Goal: Task Accomplishment & Management: Use online tool/utility

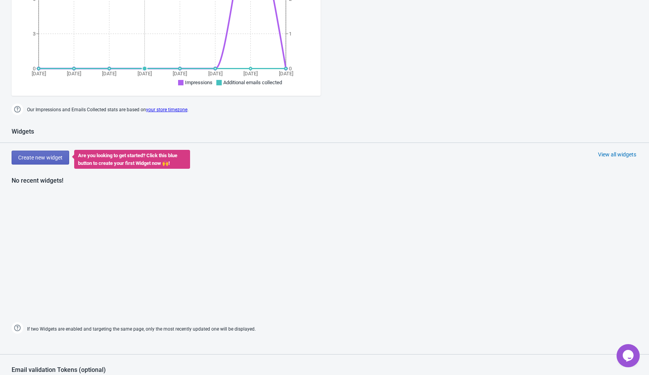
scroll to position [212, 0]
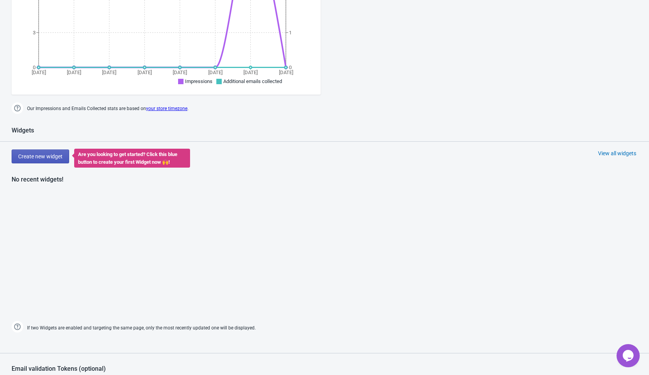
click at [42, 155] on span "Create new widget" at bounding box center [40, 156] width 44 height 6
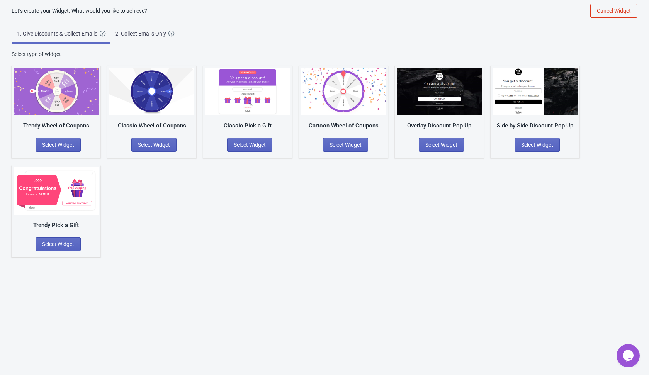
scroll to position [8, 0]
click at [155, 145] on span "Select Widget" at bounding box center [154, 145] width 32 height 6
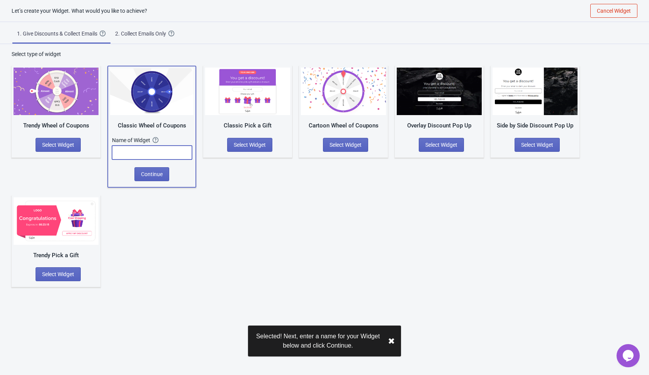
click at [155, 156] on input "text" at bounding box center [152, 153] width 80 height 14
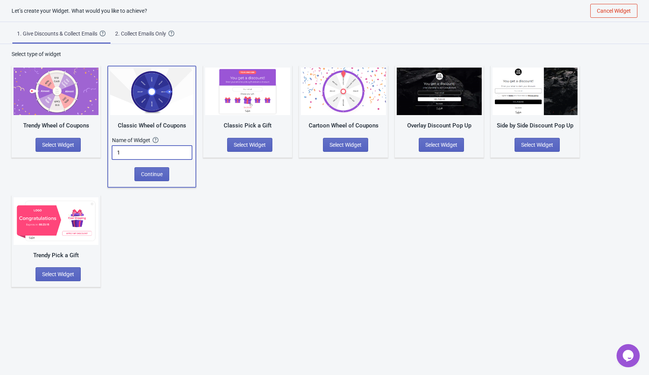
type input "1"
click at [152, 174] on span "Continue" at bounding box center [152, 174] width 22 height 6
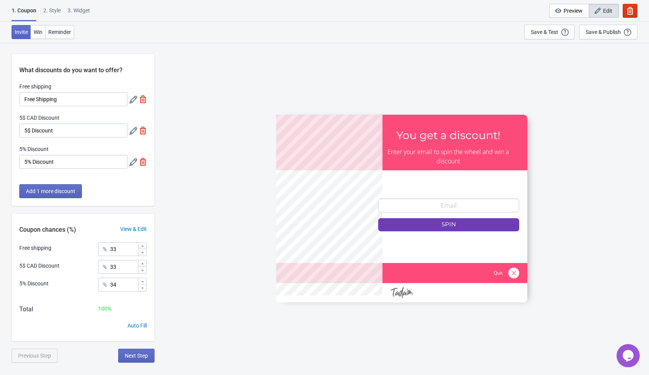
click at [132, 100] on icon at bounding box center [133, 100] width 8 height 8
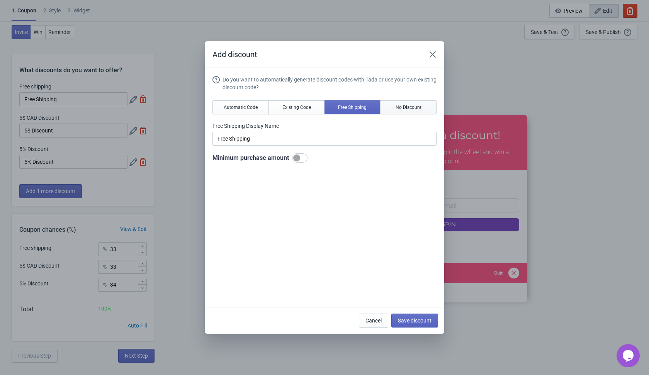
click at [406, 109] on span "No Discount" at bounding box center [409, 107] width 26 height 6
type input "Better luck next time"
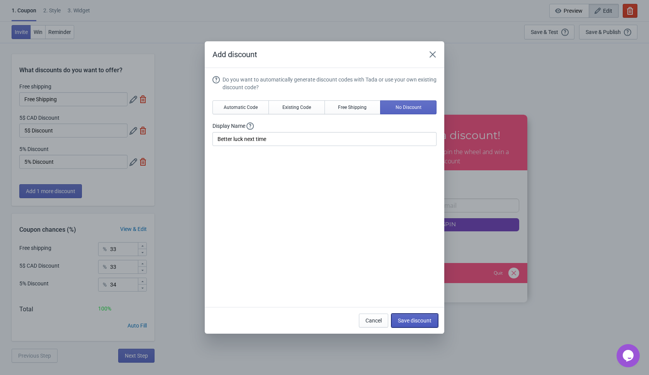
click at [409, 322] on span "Save discount" at bounding box center [415, 321] width 34 height 6
type input "Better luck next time"
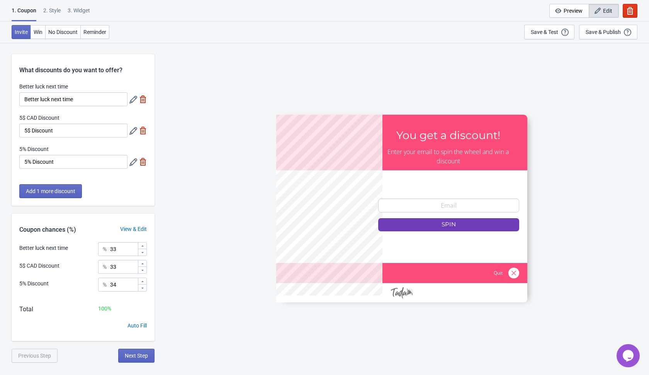
click at [132, 133] on icon at bounding box center [133, 131] width 8 height 8
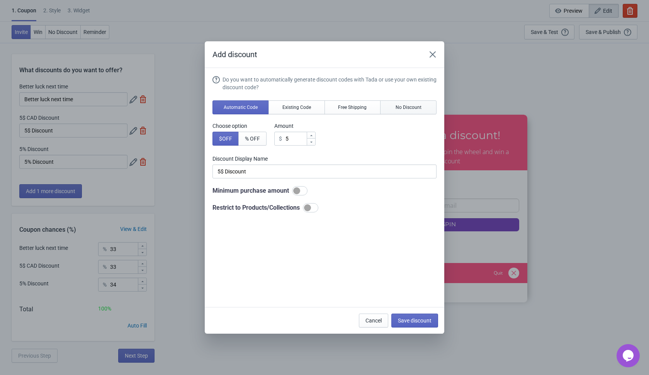
click at [419, 107] on span "No Discount" at bounding box center [409, 107] width 26 height 6
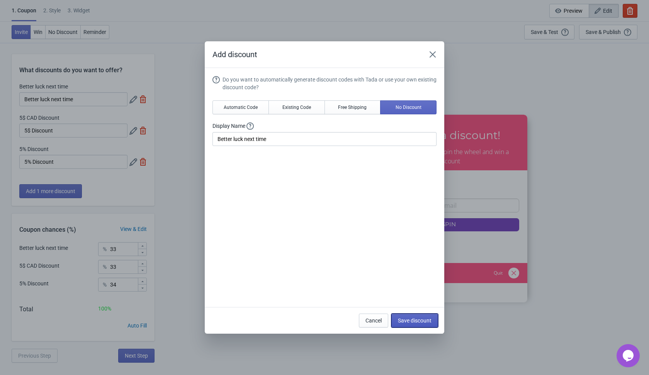
click at [400, 318] on span "Save discount" at bounding box center [415, 321] width 34 height 6
type input "Better luck next time"
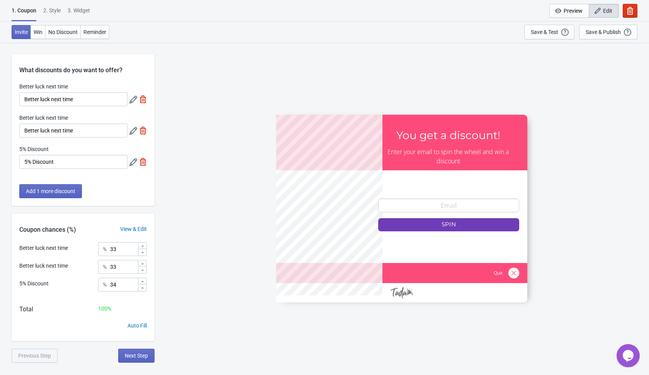
click at [133, 161] on icon at bounding box center [133, 162] width 8 height 8
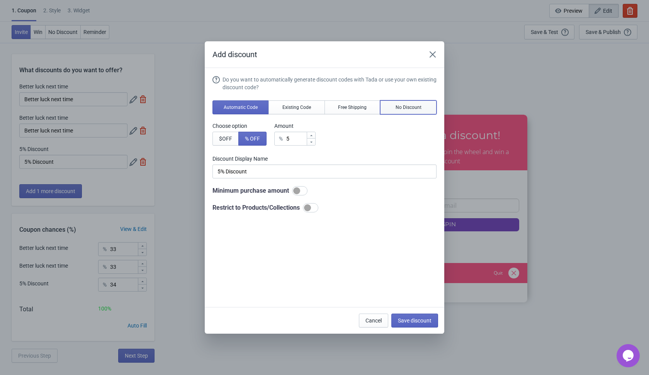
click at [397, 105] on span "No Discount" at bounding box center [409, 107] width 26 height 6
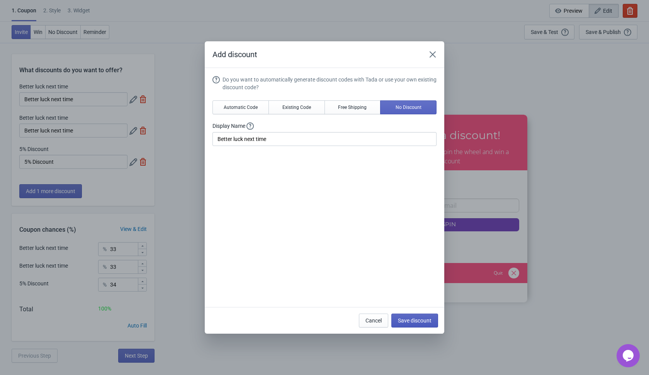
click at [409, 322] on span "Save discount" at bounding box center [415, 321] width 34 height 6
type input "Better luck next time"
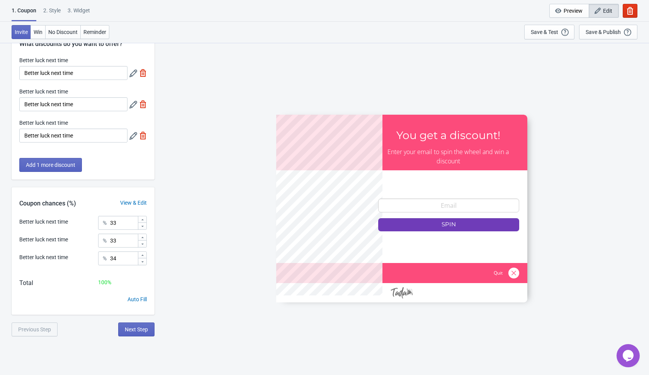
scroll to position [42, 0]
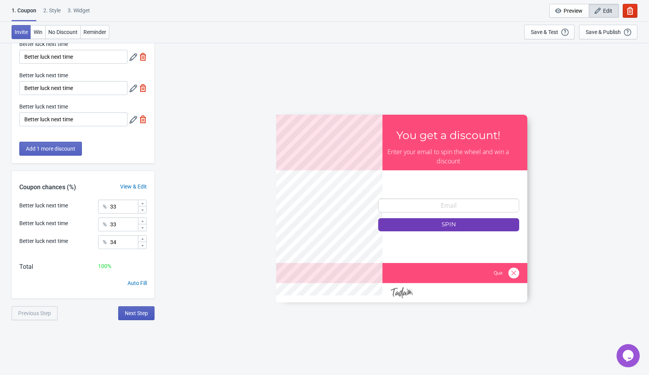
click at [141, 314] on span "Next Step" at bounding box center [136, 313] width 23 height 6
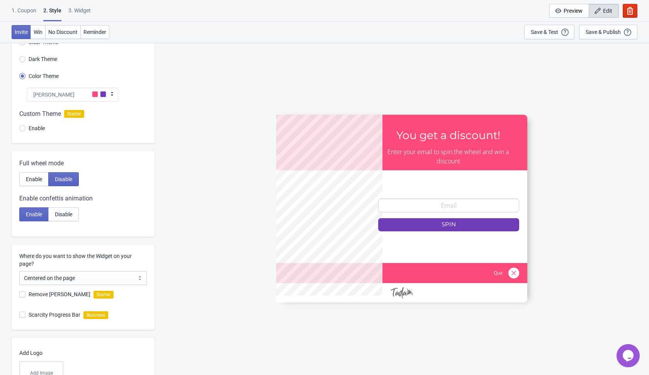
scroll to position [0, 0]
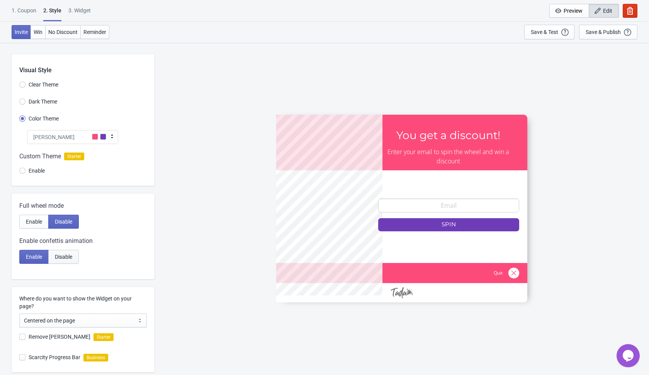
click at [76, 253] on button "Disable" at bounding box center [63, 257] width 31 height 14
radio input "true"
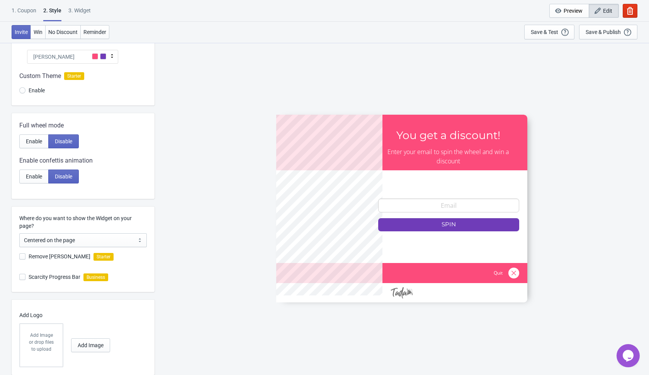
scroll to position [102, 0]
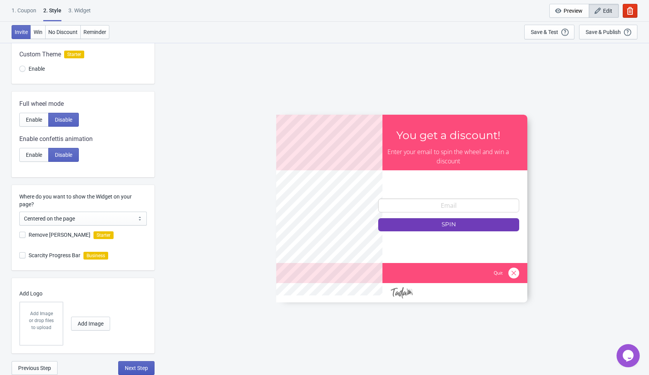
click at [142, 371] on button "Next Step" at bounding box center [136, 368] width 36 height 14
select select "once"
select select "1"
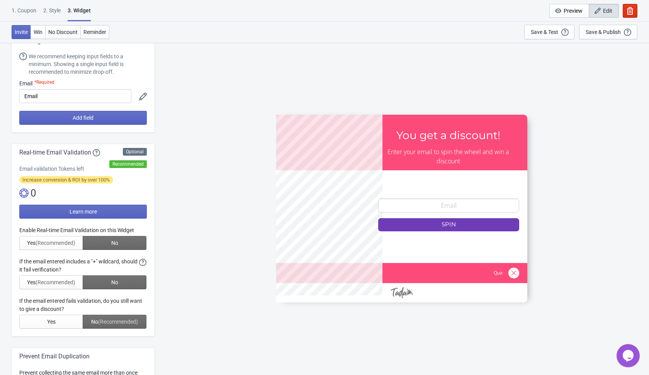
scroll to position [99, 0]
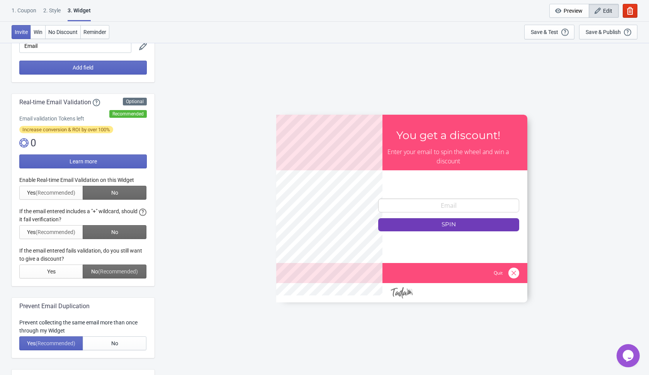
click at [127, 194] on div at bounding box center [82, 227] width 127 height 102
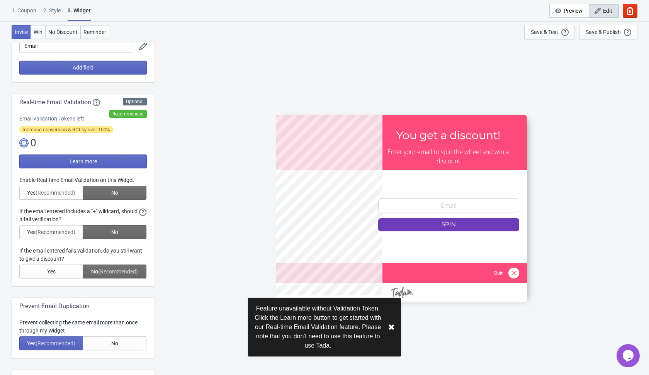
click at [120, 231] on div at bounding box center [82, 227] width 127 height 102
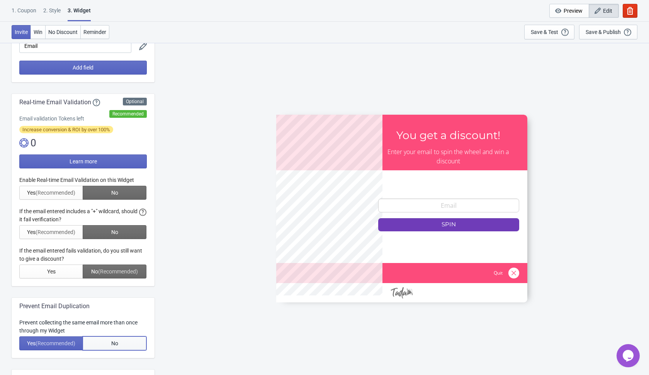
click at [120, 339] on button "No" at bounding box center [115, 343] width 64 height 14
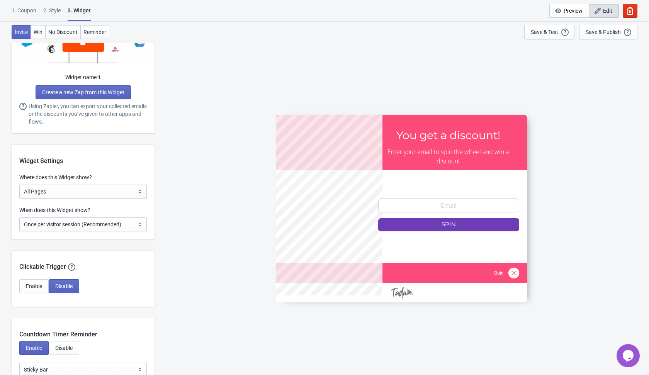
scroll to position [509, 0]
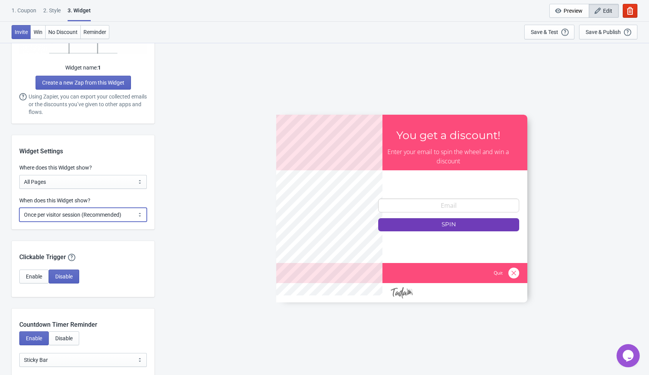
click at [124, 214] on select "Every new visit of page Once every period of time Once per visitor session (Rec…" at bounding box center [82, 215] width 127 height 14
select select "every"
click at [19, 208] on select "Every new visit of page Once every period of time Once per visitor session (Rec…" at bounding box center [82, 215] width 127 height 14
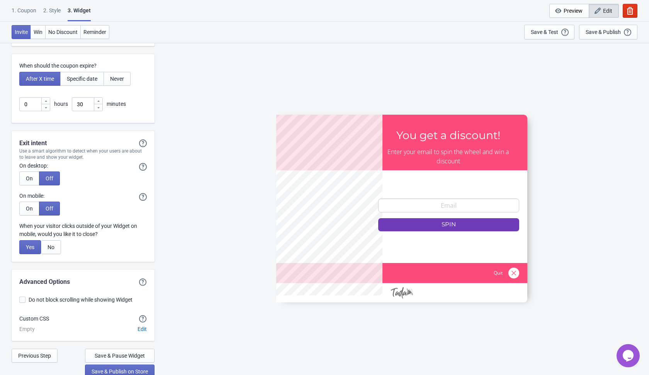
scroll to position [2041, 0]
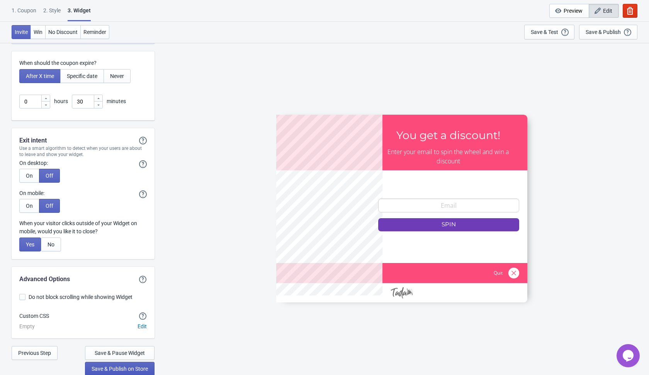
click at [139, 368] on span "Save & Publish on Store" at bounding box center [120, 369] width 56 height 6
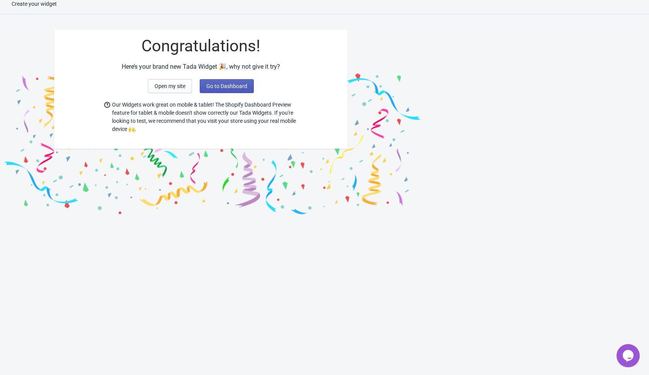
click at [219, 85] on span "Go to Dashboard" at bounding box center [226, 86] width 41 height 6
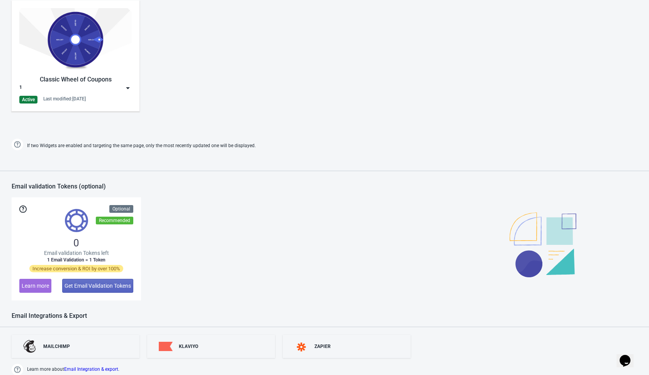
scroll to position [371, 0]
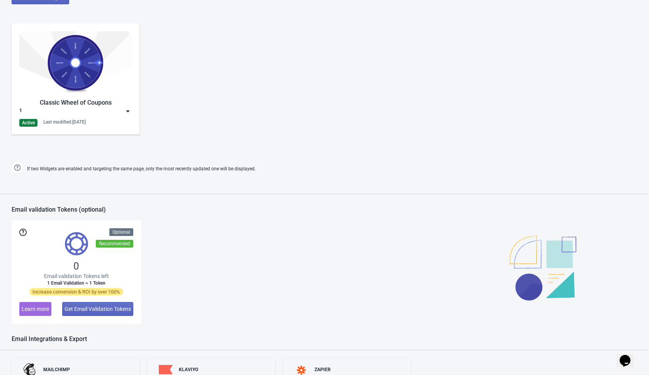
click at [127, 108] on img at bounding box center [128, 111] width 8 height 8
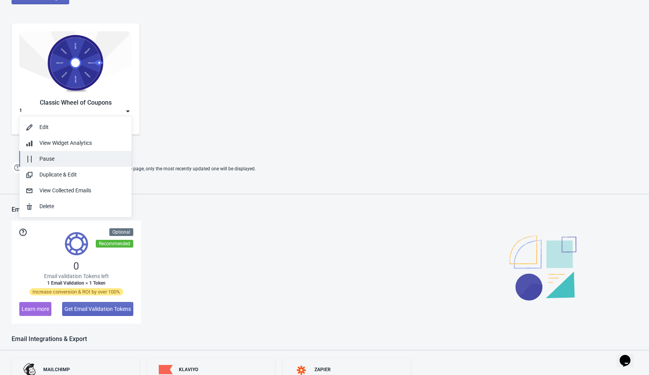
click at [63, 161] on div "Pause" at bounding box center [82, 159] width 86 height 8
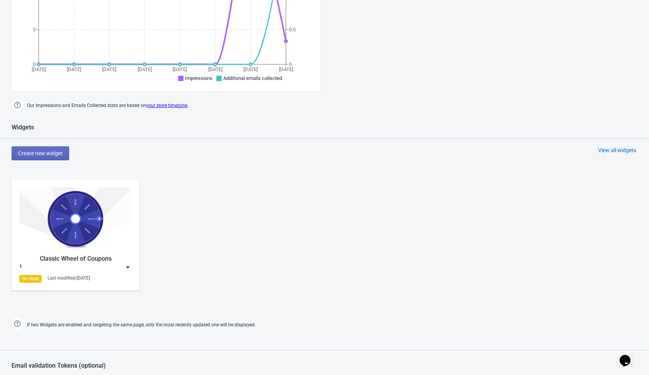
scroll to position [160, 0]
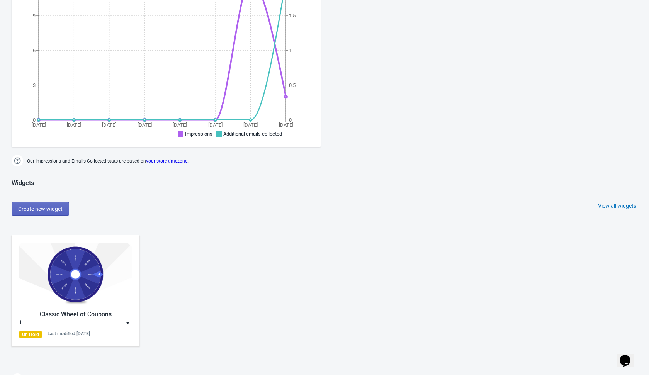
click at [52, 200] on div "Widgets Create new widget View all widgets Classic Wheel of Coupons 1 On Hold L…" at bounding box center [324, 283] width 649 height 208
click at [50, 212] on button "Create new widget" at bounding box center [41, 209] width 58 height 14
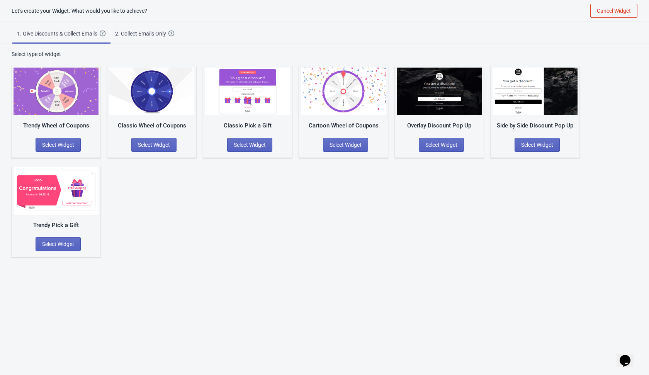
scroll to position [8, 0]
click at [162, 142] on span "Select Widget" at bounding box center [154, 145] width 32 height 6
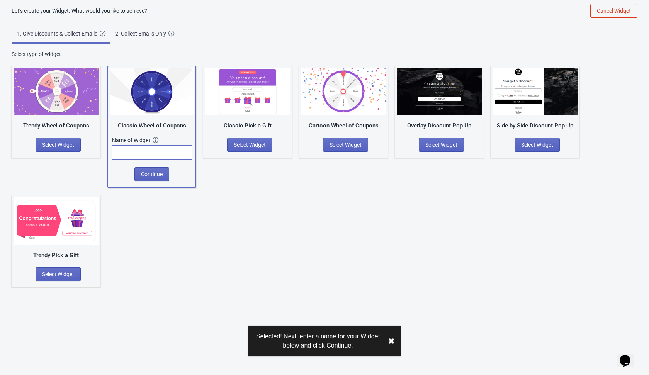
click at [158, 156] on input "text" at bounding box center [152, 153] width 80 height 14
type input "2"
click at [151, 175] on span "Continue" at bounding box center [152, 174] width 22 height 6
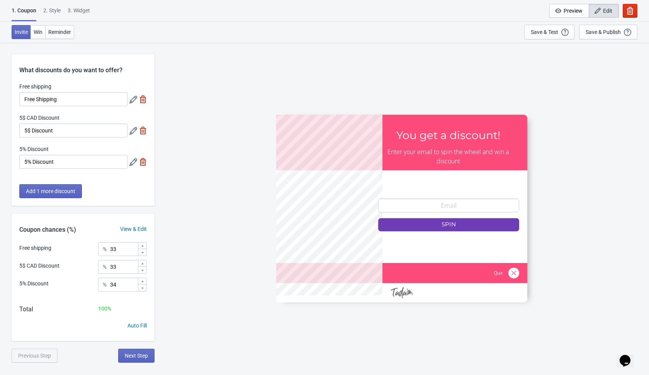
click at [141, 99] on img at bounding box center [143, 99] width 8 height 8
type input "50"
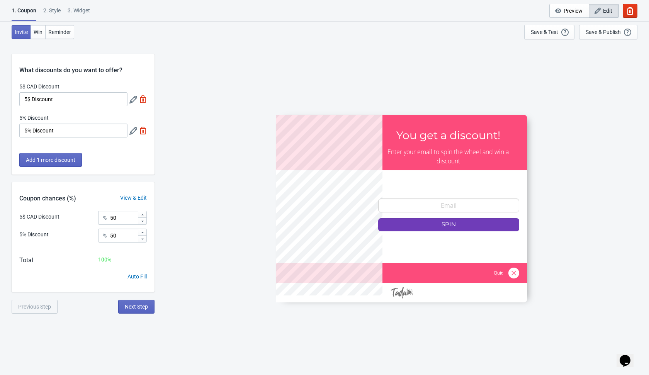
click at [141, 99] on img at bounding box center [143, 99] width 8 height 8
type input "100"
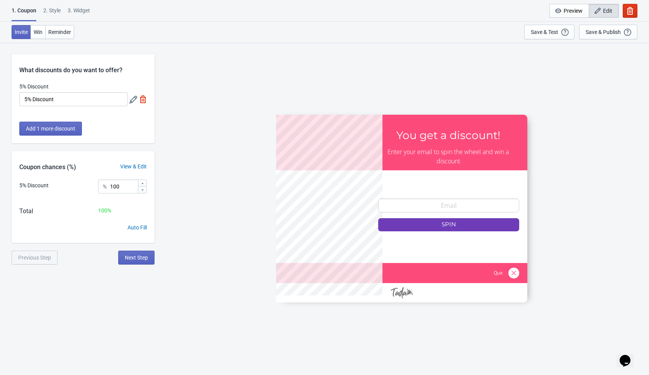
click at [136, 99] on icon at bounding box center [133, 100] width 8 height 8
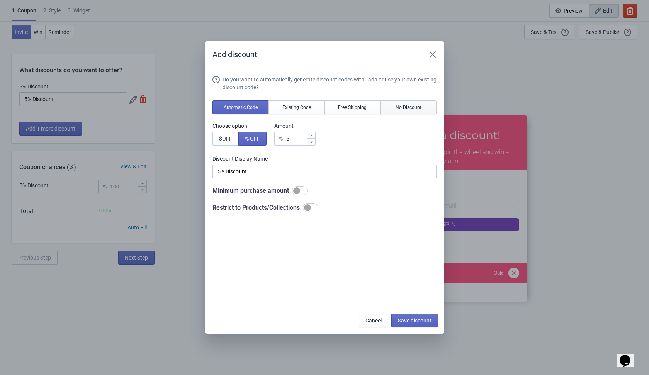
click at [416, 106] on span "No Discount" at bounding box center [409, 107] width 26 height 6
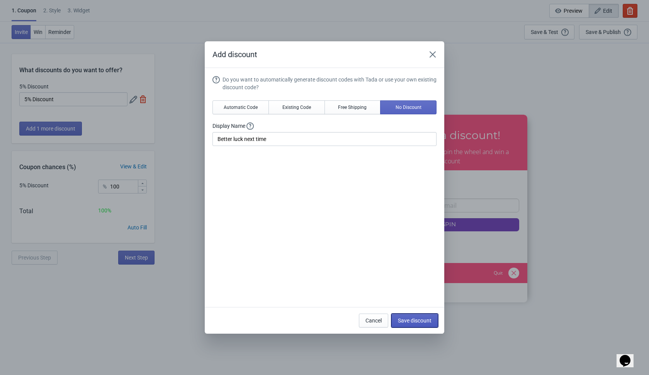
click at [404, 318] on span "Save discount" at bounding box center [415, 321] width 34 height 6
type input "Better luck next time"
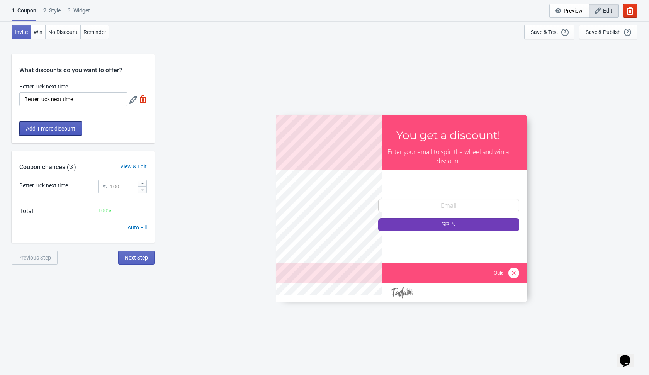
click at [56, 128] on span "Add 1 more discount" at bounding box center [50, 129] width 49 height 6
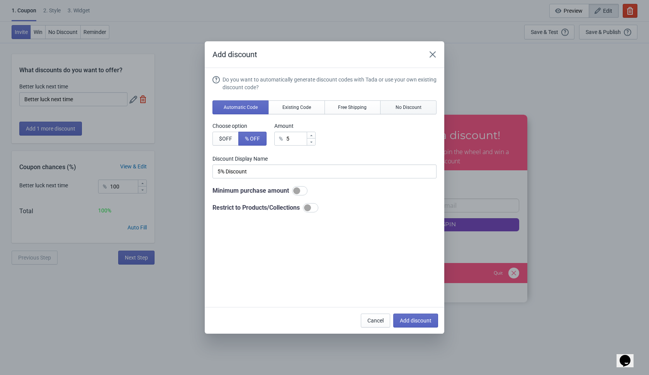
click at [419, 107] on span "No Discount" at bounding box center [409, 107] width 26 height 6
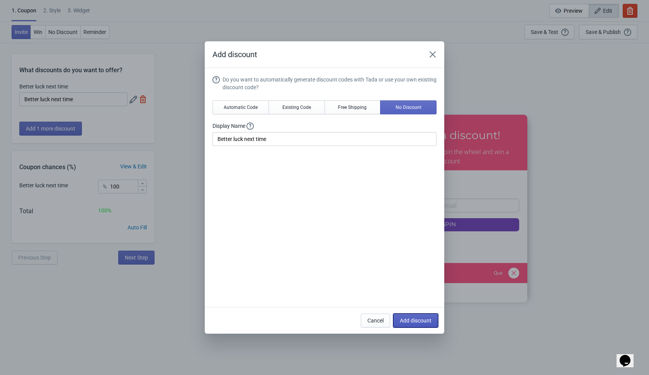
click at [406, 321] on span "Add discount" at bounding box center [416, 321] width 32 height 6
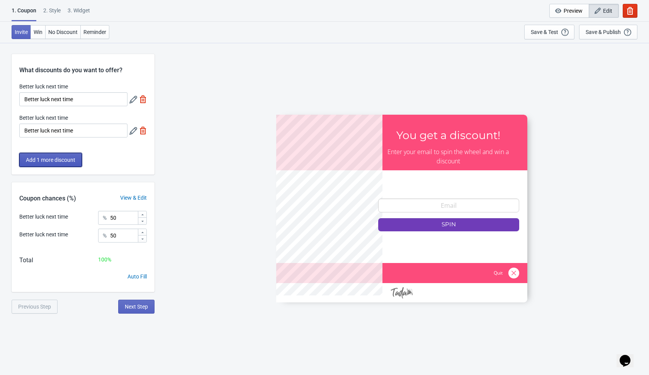
click at [67, 158] on span "Add 1 more discount" at bounding box center [50, 160] width 49 height 6
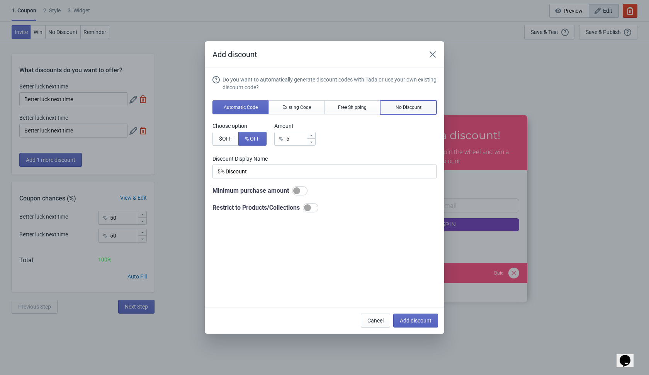
click at [392, 111] on button "No Discount" at bounding box center [408, 107] width 56 height 14
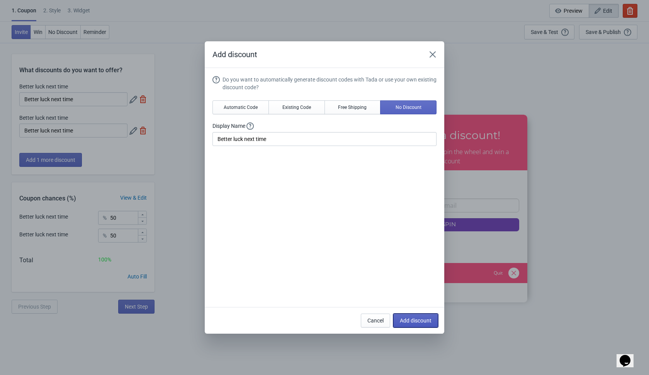
click at [402, 318] on span "Add discount" at bounding box center [416, 321] width 32 height 6
type input "33"
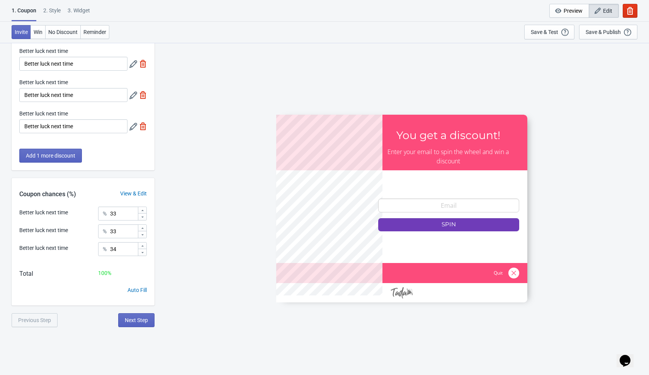
scroll to position [42, 0]
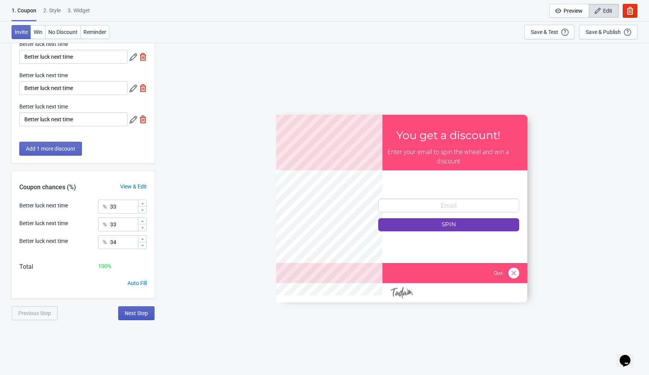
click at [139, 315] on span "Next Step" at bounding box center [136, 313] width 23 height 6
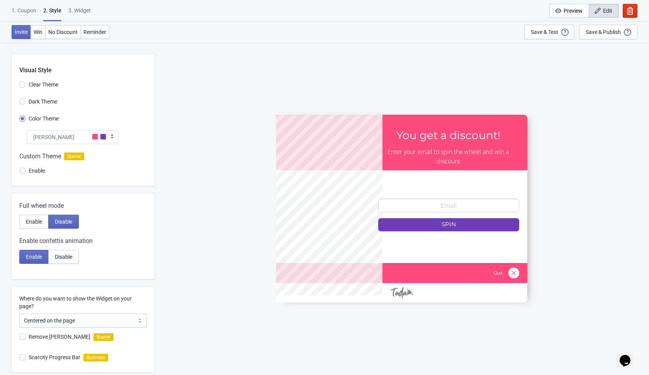
scroll to position [102, 0]
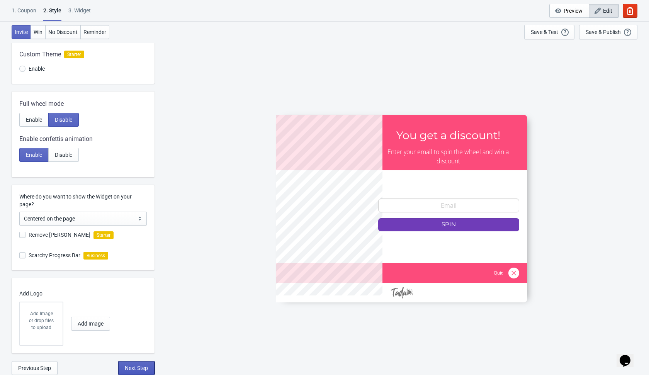
click at [129, 367] on span "Next Step" at bounding box center [136, 368] width 23 height 6
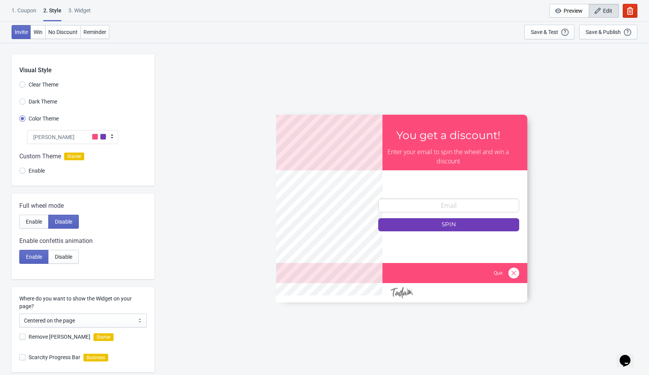
select select "once"
select select "1"
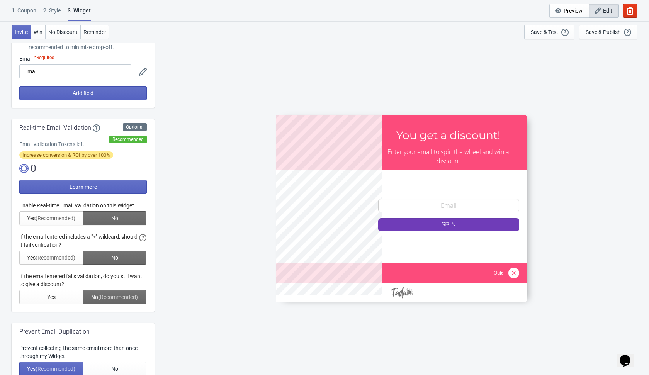
scroll to position [74, 0]
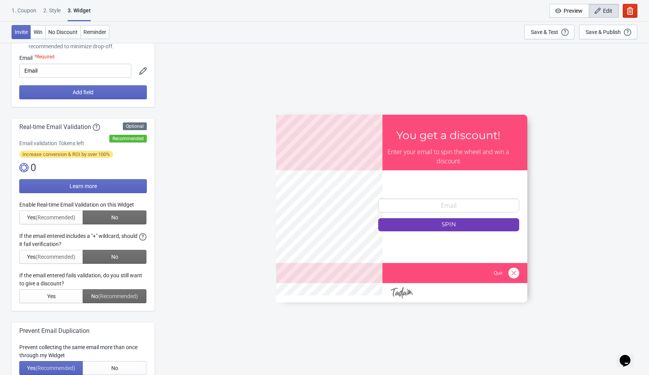
click at [134, 219] on div at bounding box center [82, 252] width 127 height 102
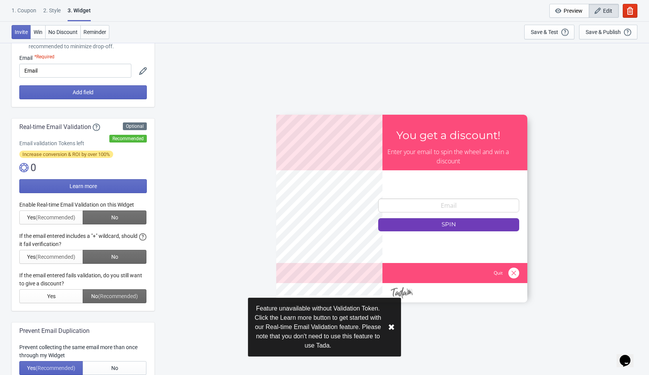
click at [126, 216] on div at bounding box center [82, 252] width 127 height 102
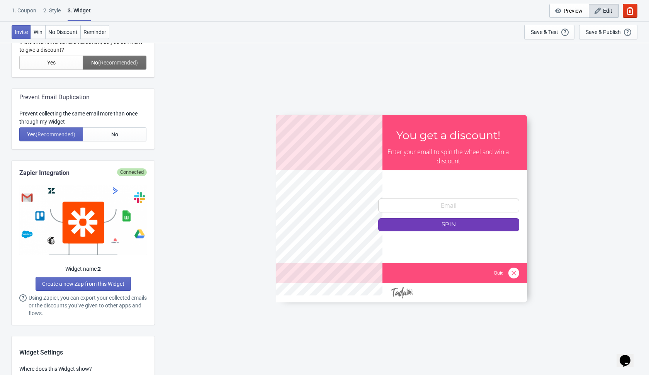
scroll to position [312, 0]
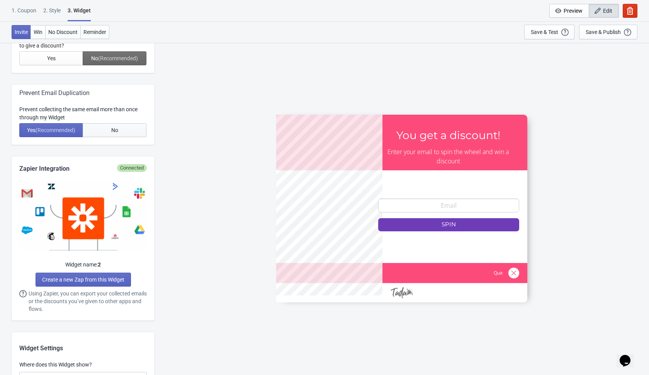
click at [124, 127] on button "No" at bounding box center [115, 130] width 64 height 14
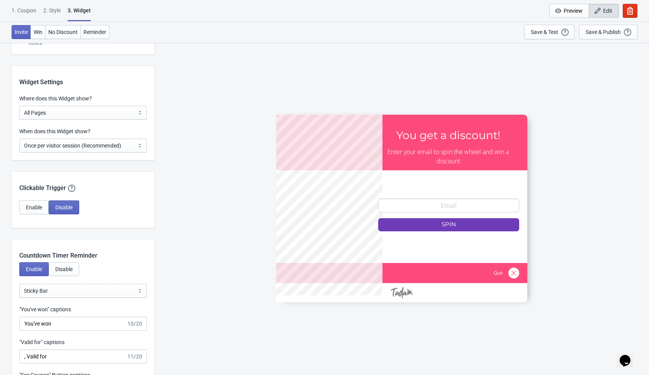
scroll to position [570, 0]
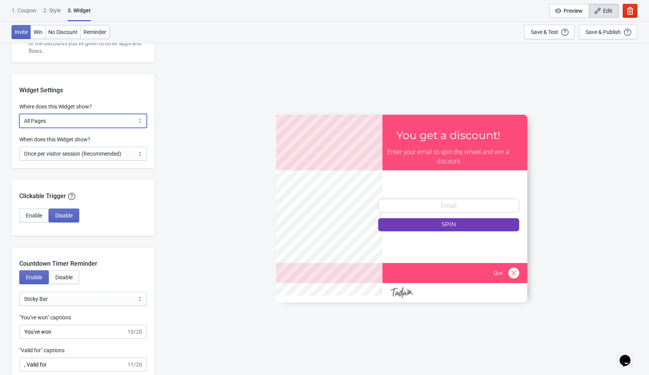
click at [127, 123] on select "All Pages All Product Pages All Blog Pages All Static Pages Specific Product(s)…" at bounding box center [82, 121] width 127 height 14
click at [121, 147] on select "Every new visit of page Once every period of time Once per visitor session (Rec…" at bounding box center [82, 154] width 127 height 14
select select "every"
click at [19, 147] on select "Every new visit of page Once every period of time Once per visitor session (Rec…" at bounding box center [82, 154] width 127 height 14
click at [189, 134] on div "SASDERWERT3H You get a discount! Enter your email to spin the wheel and win a d…" at bounding box center [401, 208] width 487 height 332
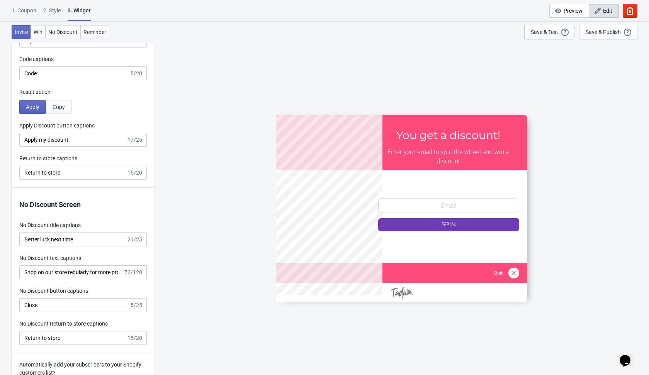
scroll to position [1581, 0]
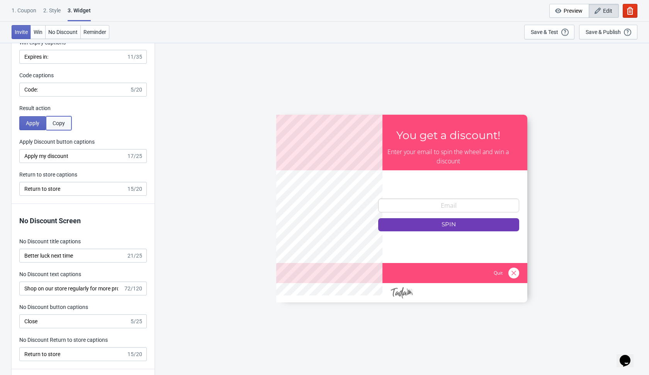
click at [66, 122] on button "Copy" at bounding box center [58, 123] width 25 height 14
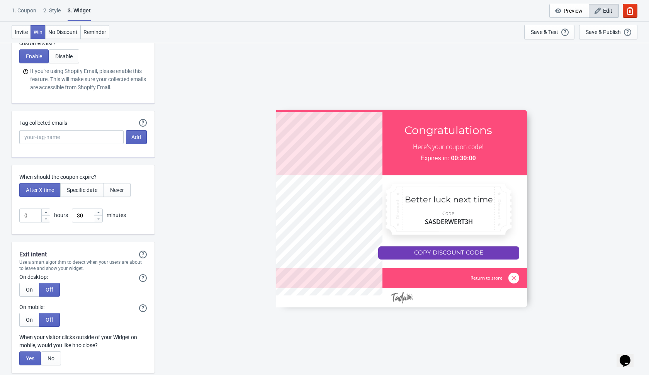
scroll to position [2074, 0]
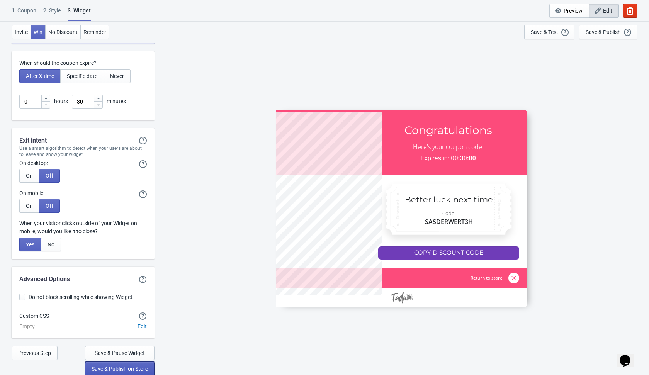
click at [117, 366] on span "Save & Publish on Store" at bounding box center [120, 369] width 56 height 6
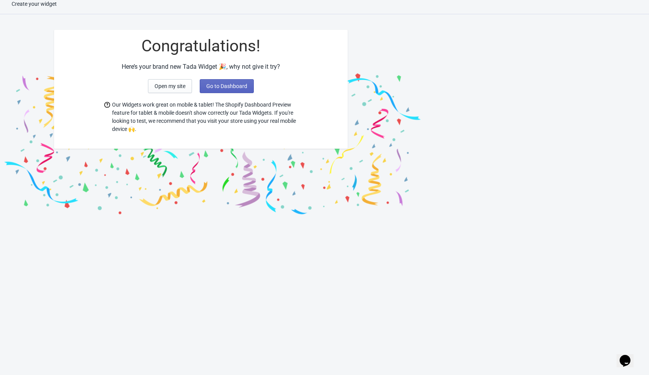
scroll to position [8, 0]
click at [226, 84] on span "Go to Dashboard" at bounding box center [226, 86] width 41 height 6
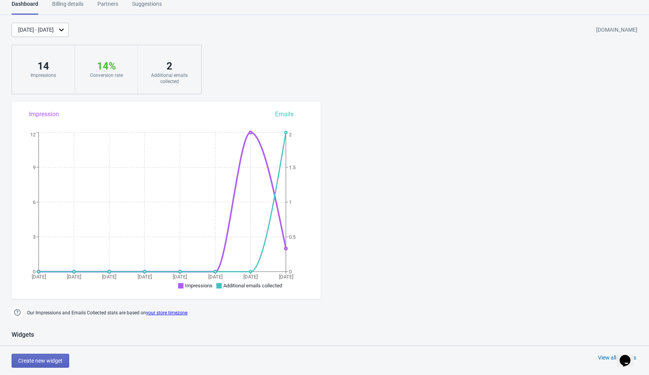
click at [226, 37] on div "Sep 2, 2025 - Sep 9, 2025 tada-staging-store.myshopify.com 14 Impressions 14 % …" at bounding box center [324, 58] width 649 height 71
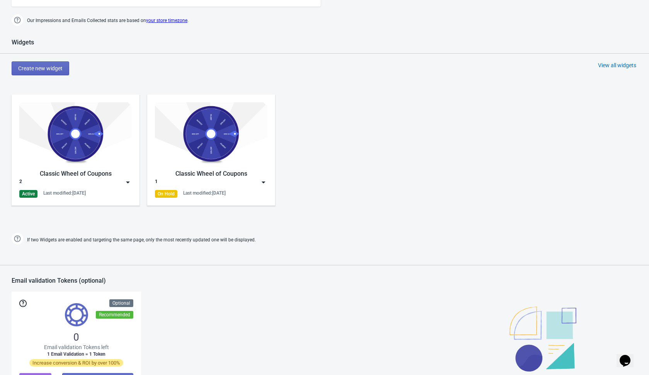
scroll to position [296, 0]
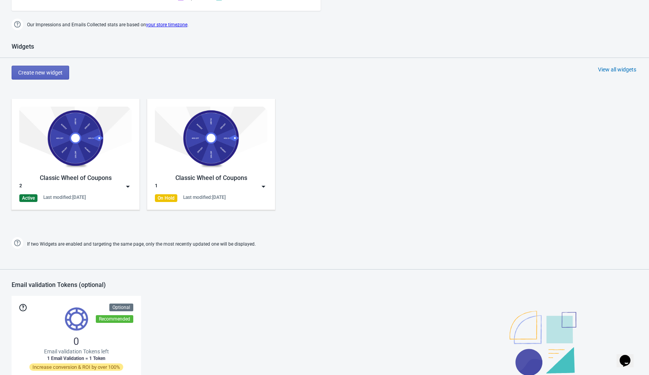
click at [128, 184] on img at bounding box center [128, 187] width 8 height 8
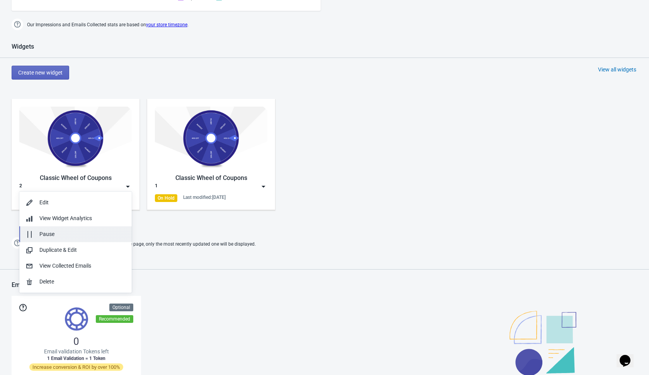
click at [93, 229] on button "Pause" at bounding box center [75, 234] width 112 height 16
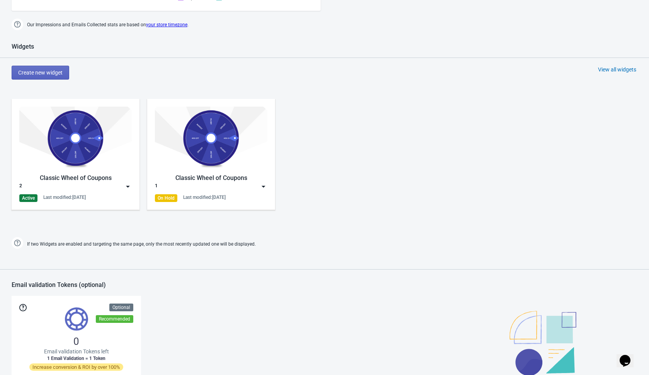
click at [332, 148] on div "Classic Wheel of Coupons 2 Active Last modified: 9.9.2025 Classic Wheel of Coup…" at bounding box center [324, 160] width 649 height 139
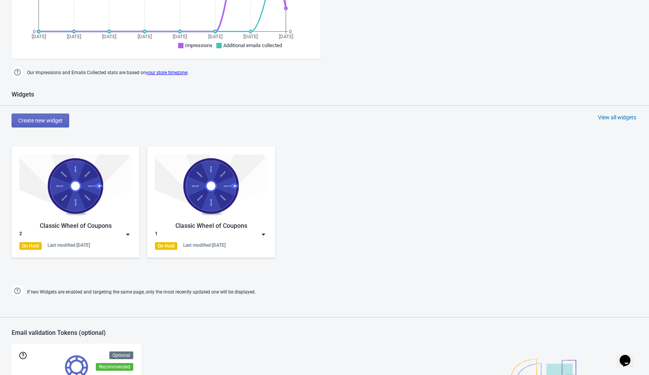
scroll to position [251, 0]
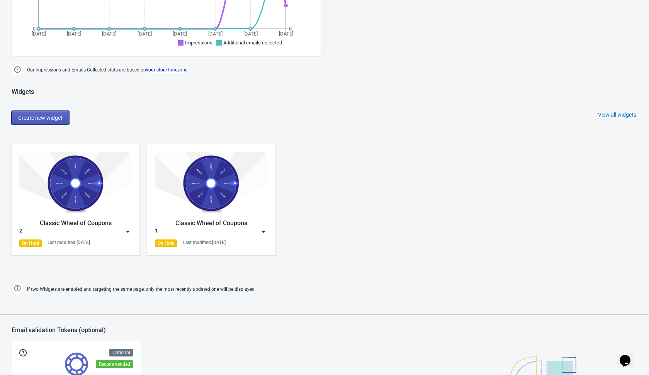
click at [54, 119] on span "Create new widget" at bounding box center [40, 118] width 44 height 6
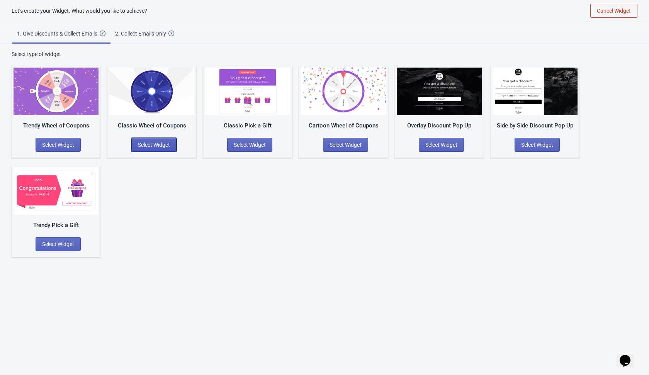
click at [167, 143] on span "Select Widget" at bounding box center [154, 145] width 32 height 6
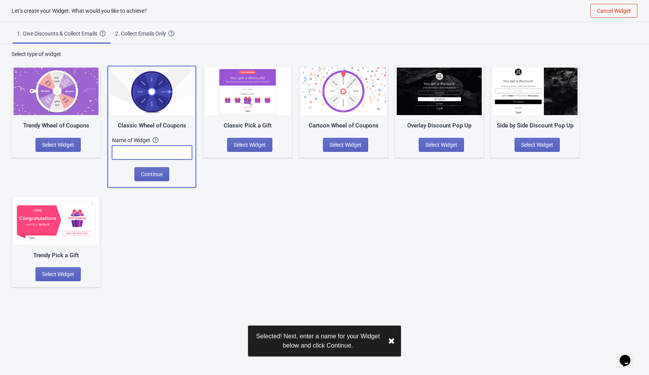
click at [164, 152] on input "text" at bounding box center [152, 153] width 80 height 14
type input "3"
click at [161, 178] on button "Continue" at bounding box center [151, 174] width 35 height 14
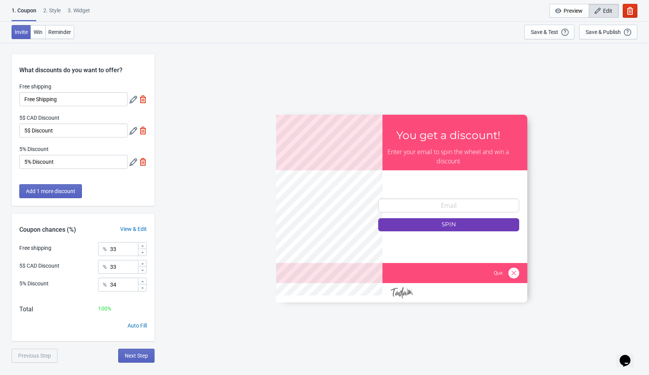
click at [143, 98] on img at bounding box center [143, 99] width 8 height 8
type input "50"
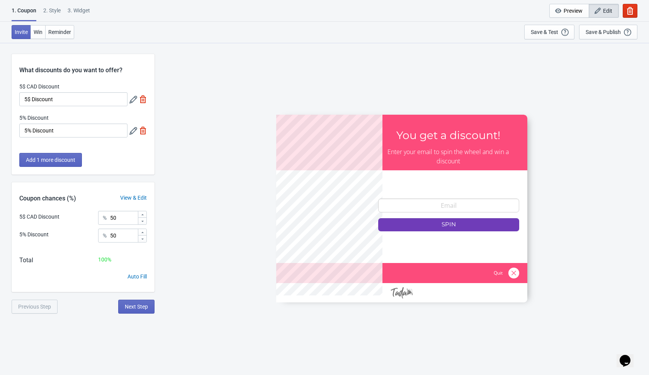
click at [143, 98] on img at bounding box center [143, 99] width 8 height 8
type input "100"
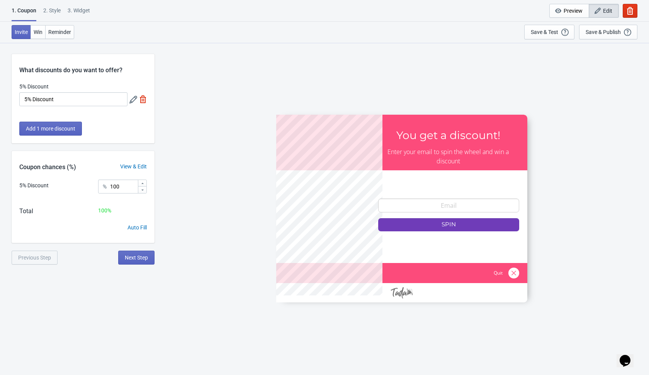
click at [131, 98] on icon at bounding box center [133, 100] width 8 height 8
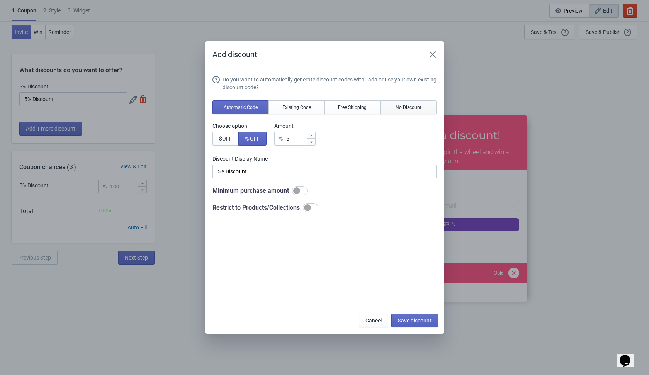
click at [410, 110] on span "No Discount" at bounding box center [409, 107] width 26 height 6
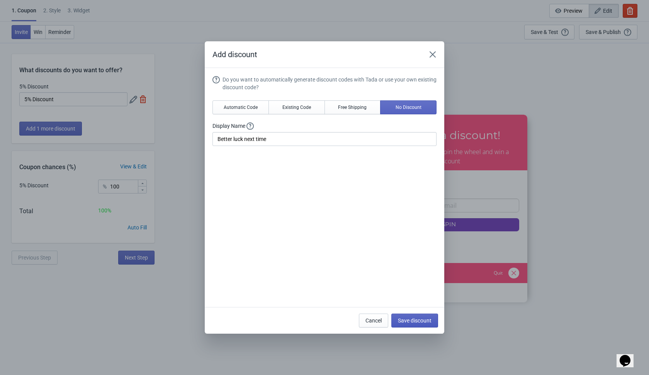
click at [411, 319] on span "Save discount" at bounding box center [415, 321] width 34 height 6
type input "Better luck next time"
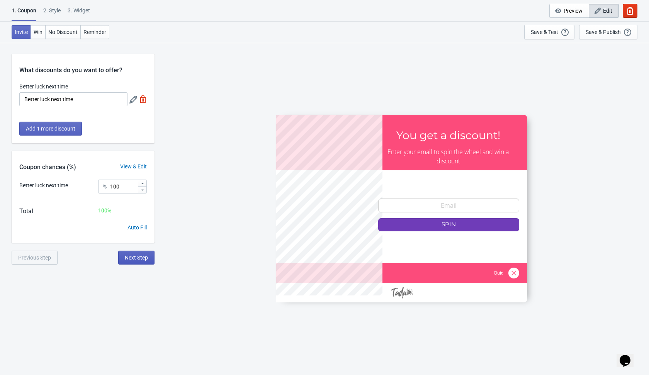
click at [136, 258] on span "Next Step" at bounding box center [136, 258] width 23 height 6
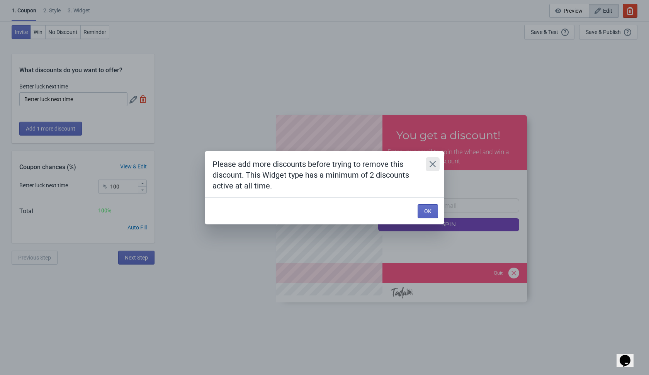
click at [436, 166] on button "Close" at bounding box center [433, 164] width 14 height 14
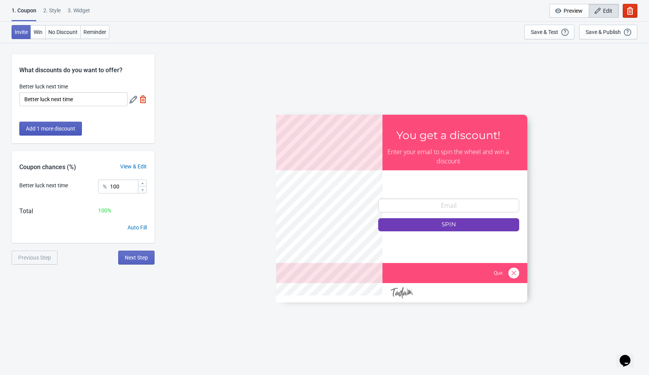
click at [61, 128] on span "Add 1 more discount" at bounding box center [50, 129] width 49 height 6
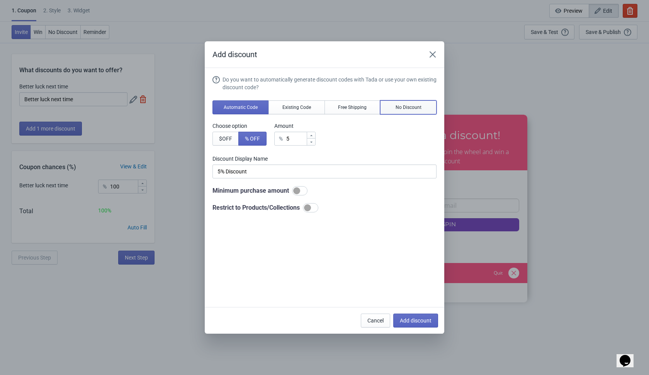
click at [412, 109] on span "No Discount" at bounding box center [409, 107] width 26 height 6
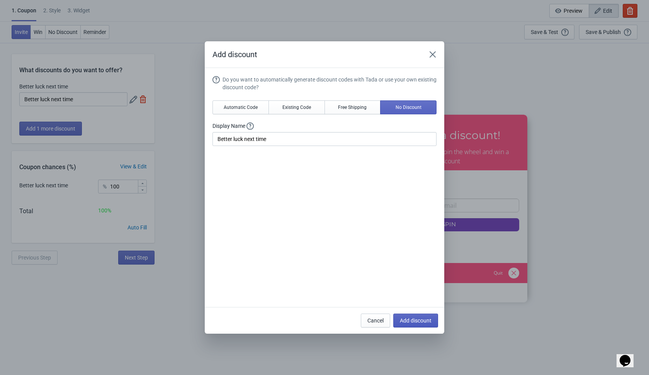
click at [418, 323] on span "Add discount" at bounding box center [416, 321] width 32 height 6
type input "50"
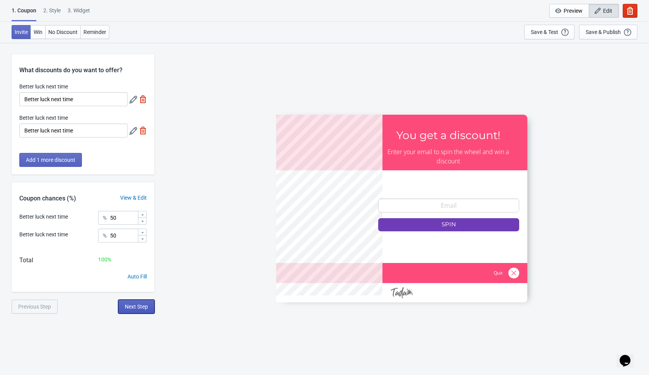
click at [142, 308] on span "Next Step" at bounding box center [136, 307] width 23 height 6
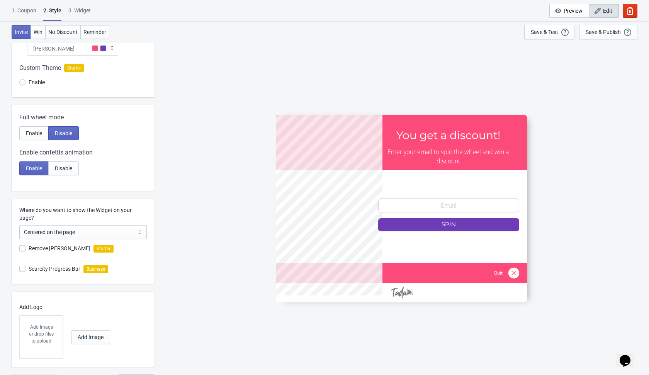
scroll to position [102, 0]
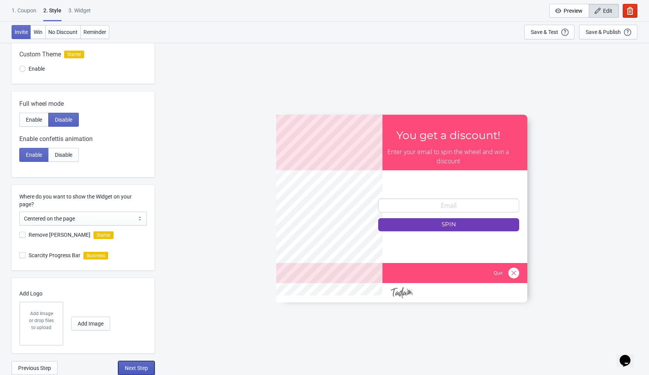
click at [131, 367] on span "Next Step" at bounding box center [136, 368] width 23 height 6
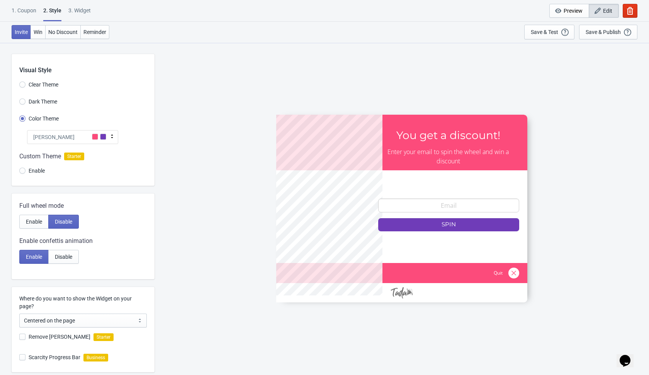
select select "once"
select select "1"
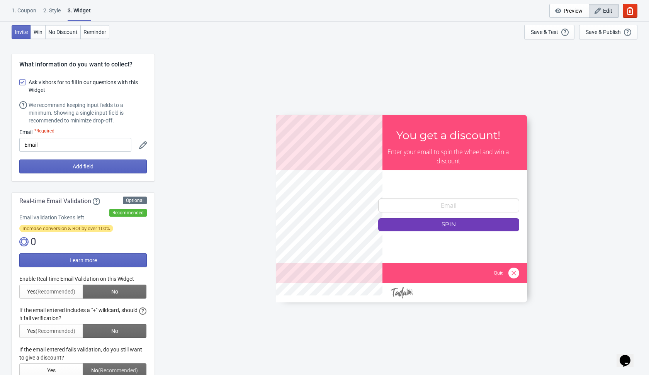
click at [122, 298] on div at bounding box center [82, 326] width 127 height 102
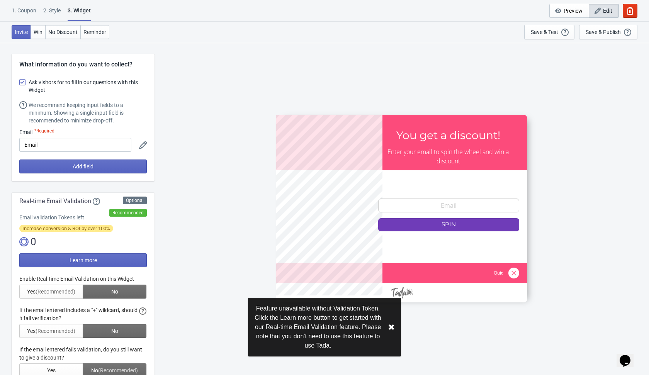
click at [125, 294] on div at bounding box center [82, 326] width 127 height 102
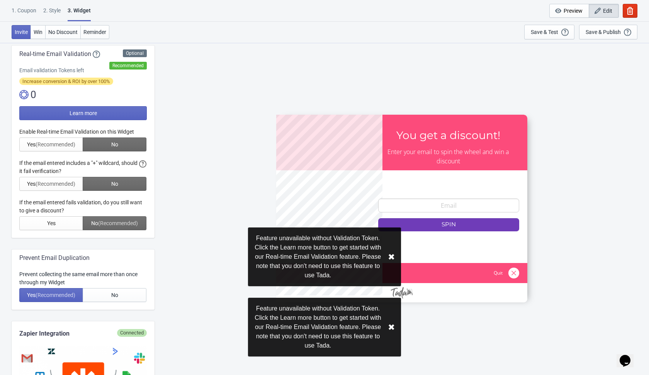
scroll to position [154, 0]
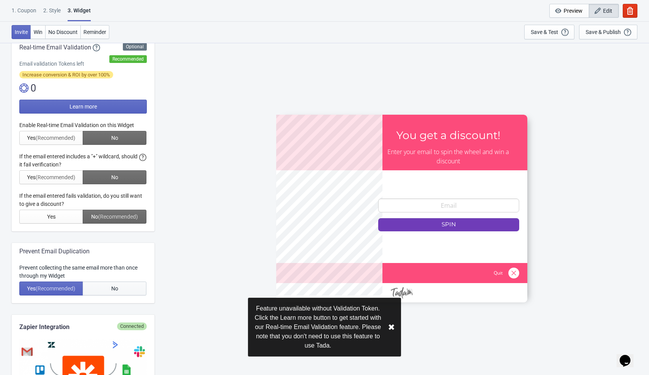
click at [117, 285] on span "No" at bounding box center [114, 288] width 7 height 6
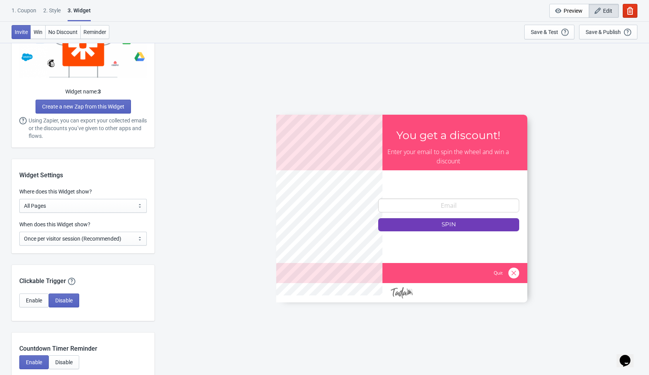
scroll to position [486, 0]
click at [125, 238] on select "Every new visit of page Once every period of time Once per visitor session (Rec…" at bounding box center [82, 238] width 127 height 14
select select "every"
click at [19, 231] on select "Every new visit of page Once every period of time Once per visitor session (Rec…" at bounding box center [82, 238] width 127 height 14
click at [170, 227] on div "SASDERWERT3H You get a discount! Enter your email to spin the wheel and win a d…" at bounding box center [401, 208] width 487 height 332
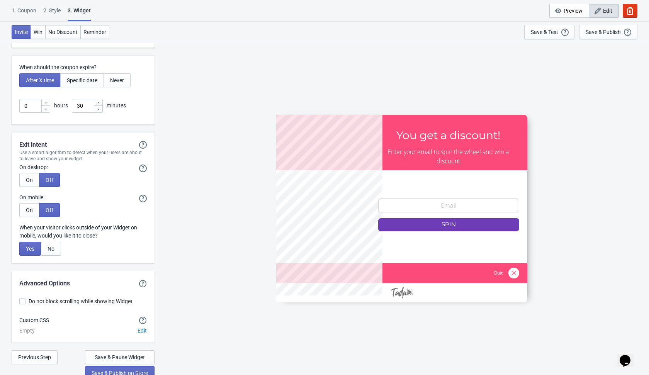
scroll to position [2041, 0]
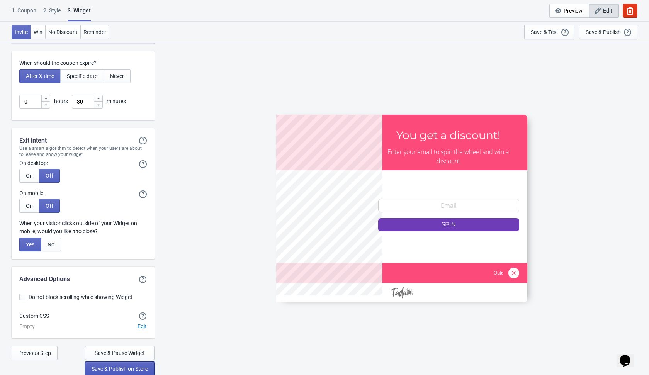
click at [117, 367] on span "Save & Publish on Store" at bounding box center [120, 369] width 56 height 6
